Goal: Task Accomplishment & Management: Manage account settings

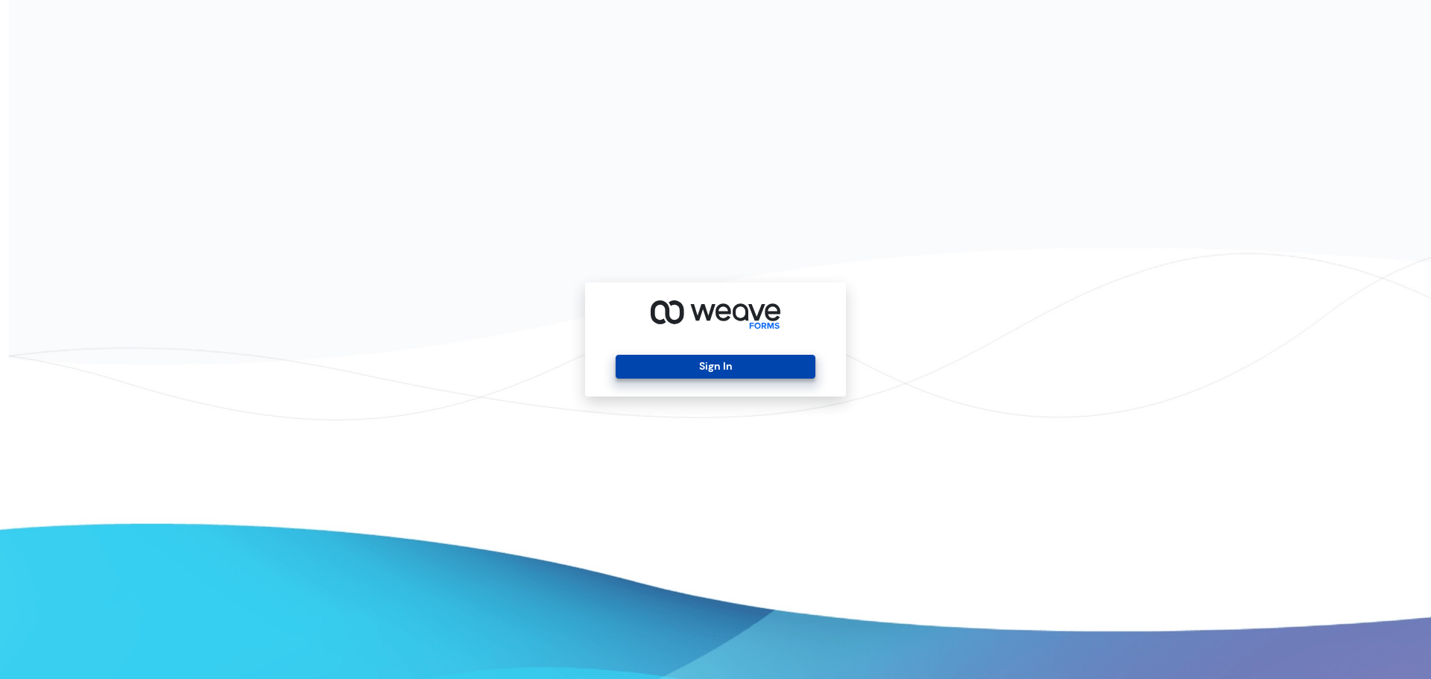
click at [740, 370] on button "Sign In" at bounding box center [715, 367] width 199 height 24
